Goal: Transaction & Acquisition: Purchase product/service

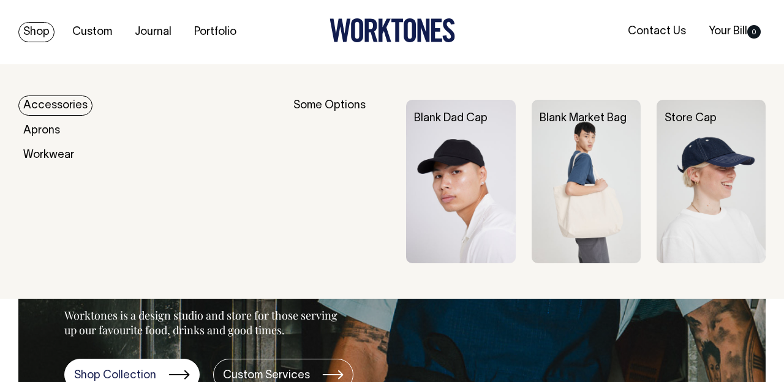
click at [33, 24] on link "Shop" at bounding box center [36, 32] width 36 height 20
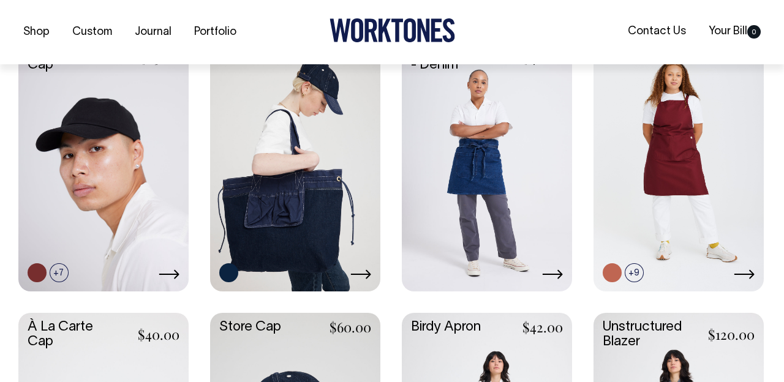
scroll to position [657, 0]
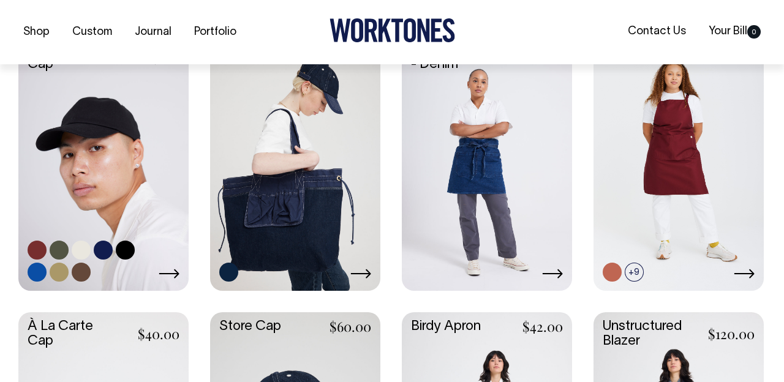
click at [106, 166] on link at bounding box center [103, 162] width 170 height 253
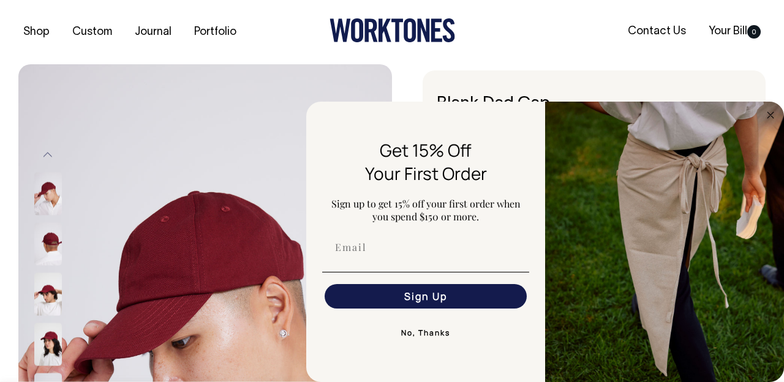
click at [421, 337] on button "No, Thanks" at bounding box center [425, 333] width 207 height 24
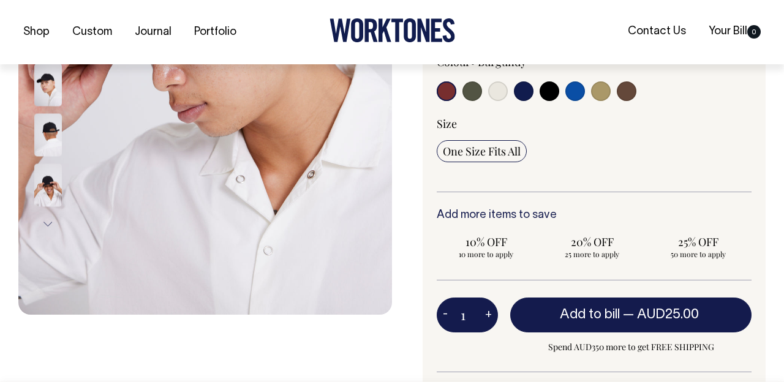
scroll to position [311, 0]
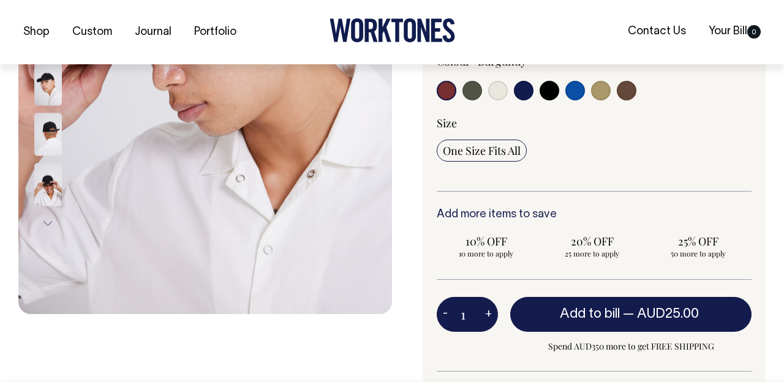
click at [509, 96] on div at bounding box center [500, 92] width 126 height 23
click at [502, 94] on input "radio" at bounding box center [498, 91] width 20 height 20
radio input "true"
select select "Natural"
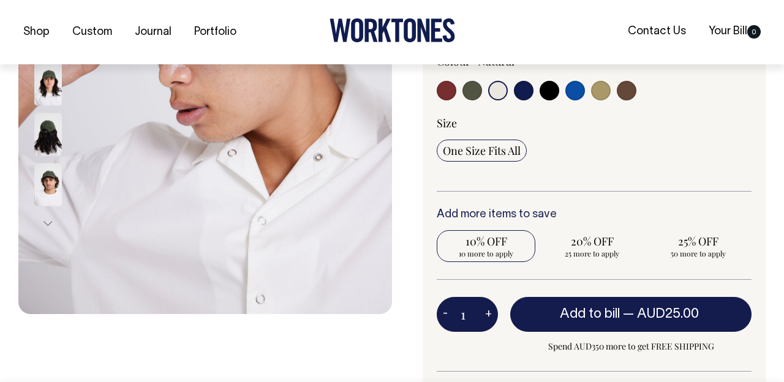
click at [486, 250] on span "10 more to apply" at bounding box center [486, 254] width 86 height 10
click at [486, 250] on input "10% OFF 10 more to apply" at bounding box center [486, 246] width 99 height 32
radio input "true"
type input "10"
radio input "true"
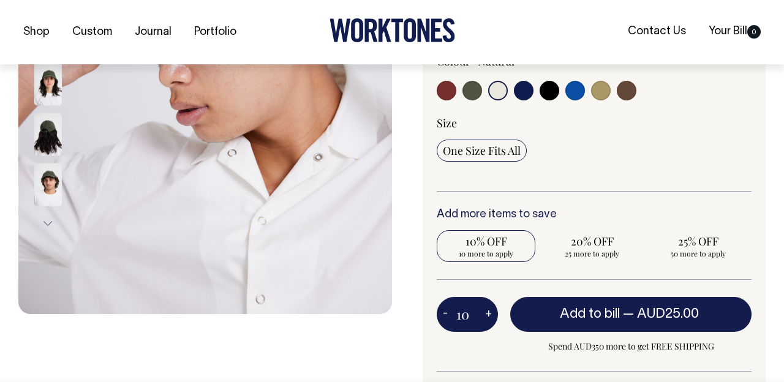
select select
type input "10"
click at [487, 313] on button "+" at bounding box center [488, 315] width 19 height 24
type input "11"
radio input "true"
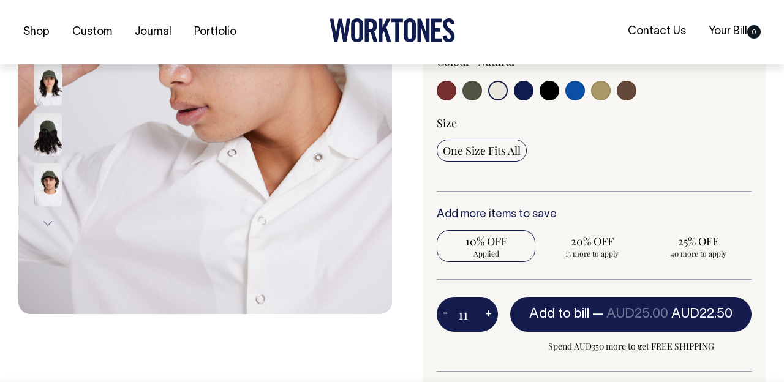
type input "11"
click at [568, 243] on span "20% OFF" at bounding box center [592, 241] width 86 height 15
click at [568, 243] on input "20% OFF 14 more to apply" at bounding box center [592, 246] width 99 height 32
radio input "true"
type input "25"
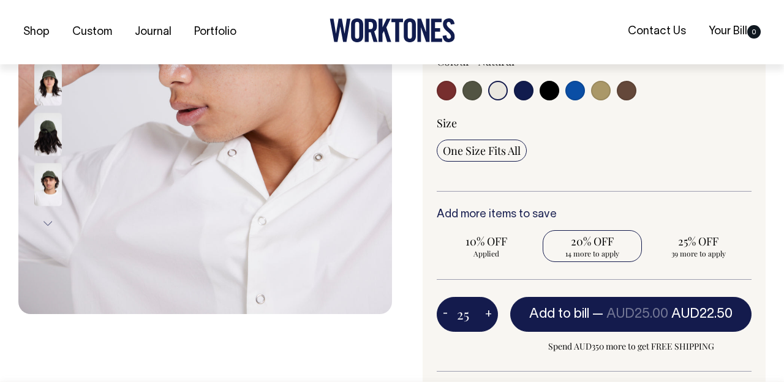
radio input "false"
radio input "true"
select select
type input "25"
click at [485, 312] on button "+" at bounding box center [488, 315] width 19 height 24
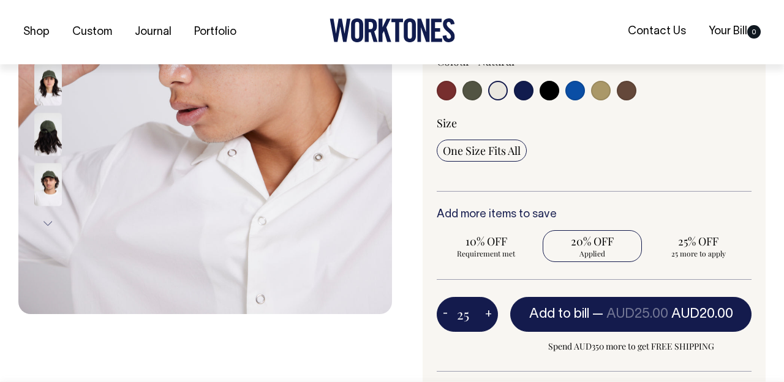
type input "26"
radio input "true"
type input "26"
click at [485, 312] on button "+" at bounding box center [488, 315] width 19 height 24
type input "27"
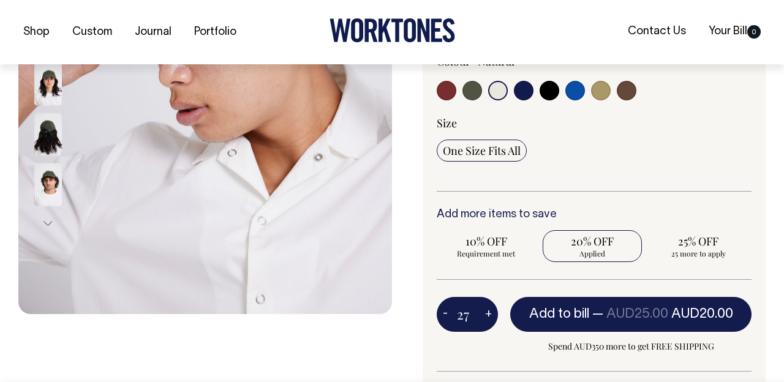
radio input "true"
type input "27"
click at [485, 312] on button "+" at bounding box center [488, 315] width 19 height 24
type input "28"
radio input "true"
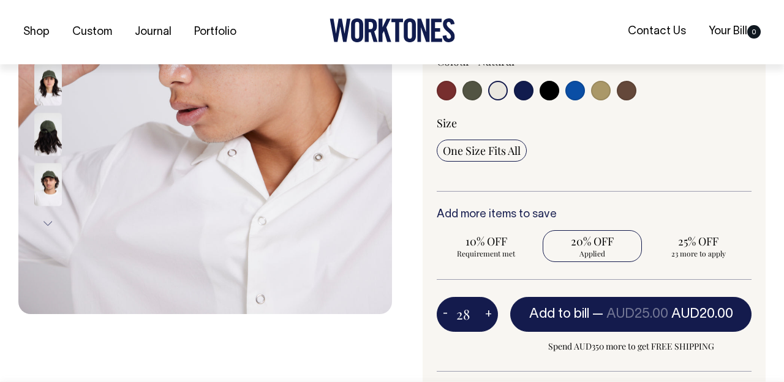
type input "28"
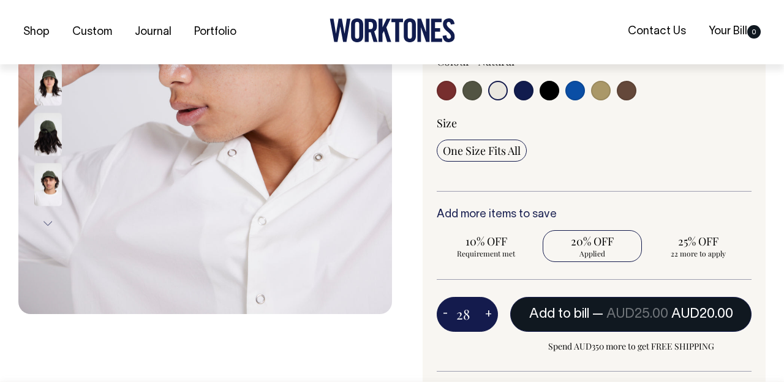
click at [650, 312] on span "AUD25.00" at bounding box center [637, 314] width 62 height 12
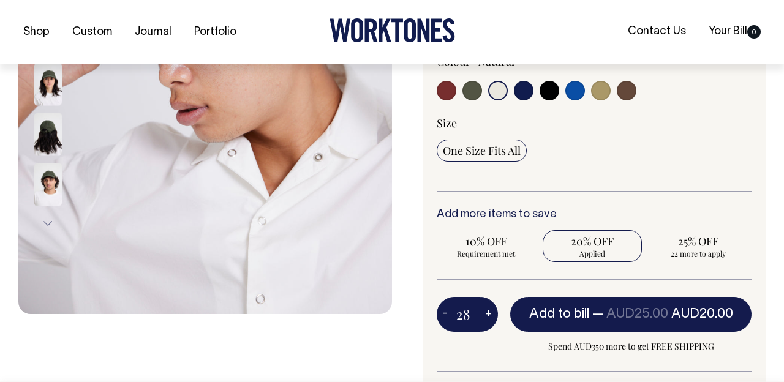
type input "1"
radio input "false"
type input "1"
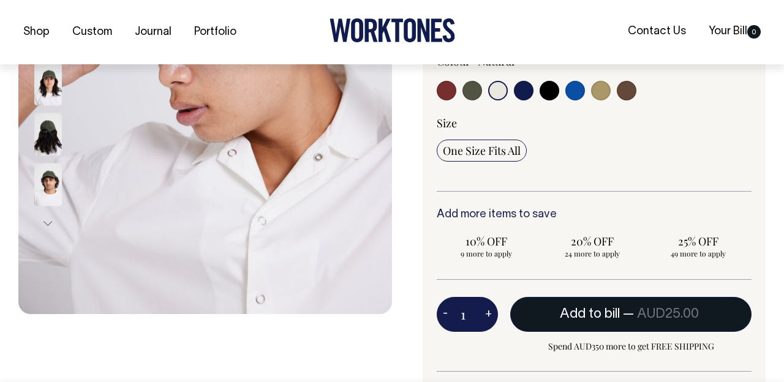
radio input "true"
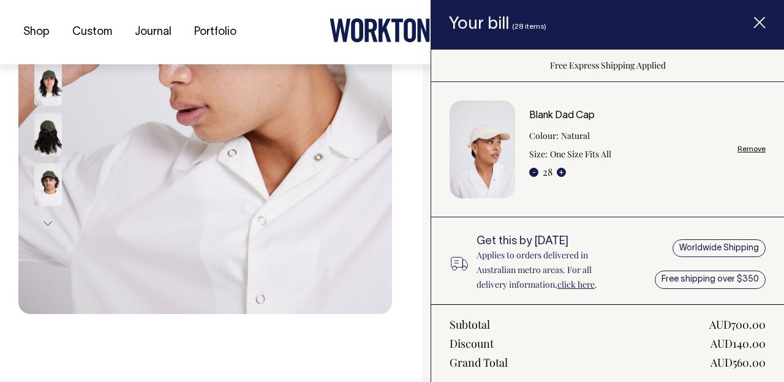
scroll to position [279, 0]
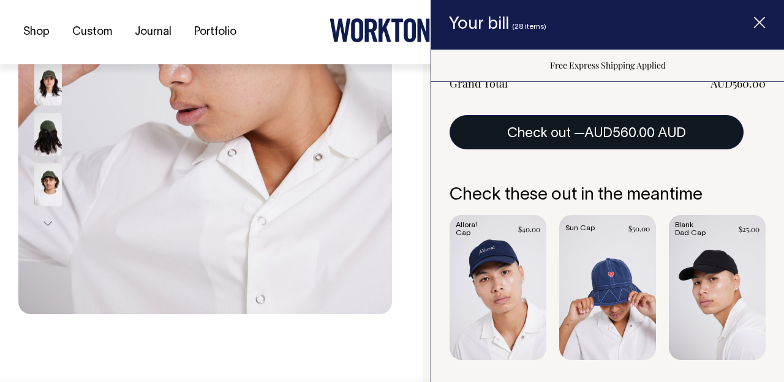
click at [576, 143] on button "Check out — AUD560.00 AUD" at bounding box center [597, 132] width 294 height 34
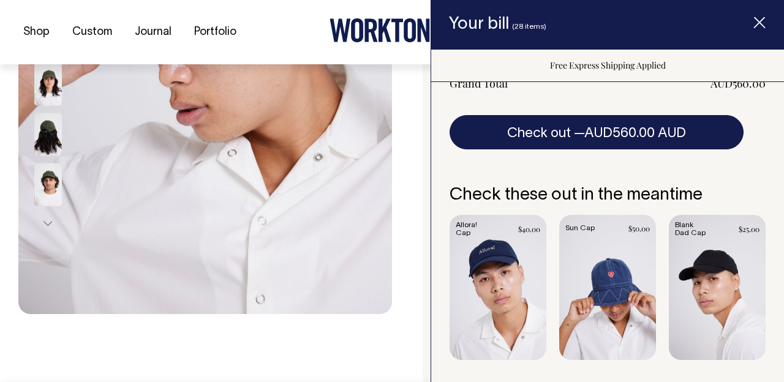
click at [759, 23] on line "Item added to your cart" at bounding box center [760, 23] width 10 height 10
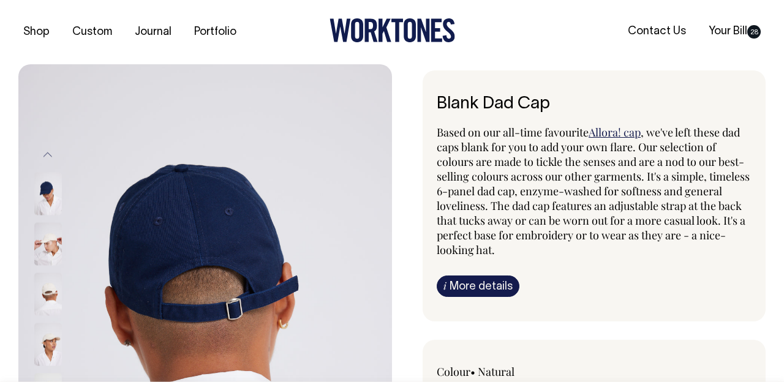
scroll to position [0, 0]
click at [55, 262] on img at bounding box center [48, 243] width 28 height 43
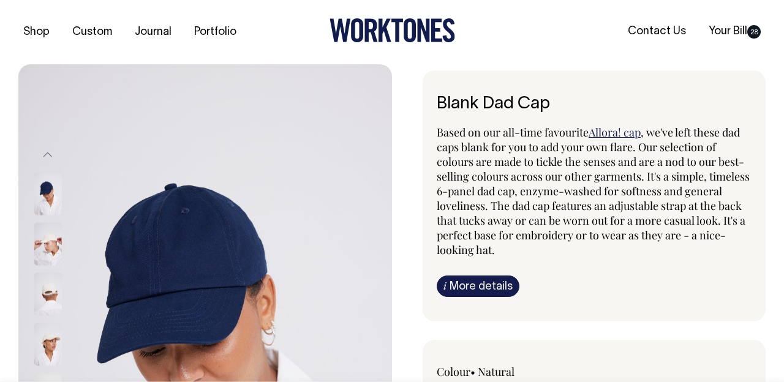
click at [583, 161] on span ", we've left these dad caps blank for you to add your own flare. Our selection …" at bounding box center [593, 191] width 313 height 132
